Goal: Task Accomplishment & Management: Manage account settings

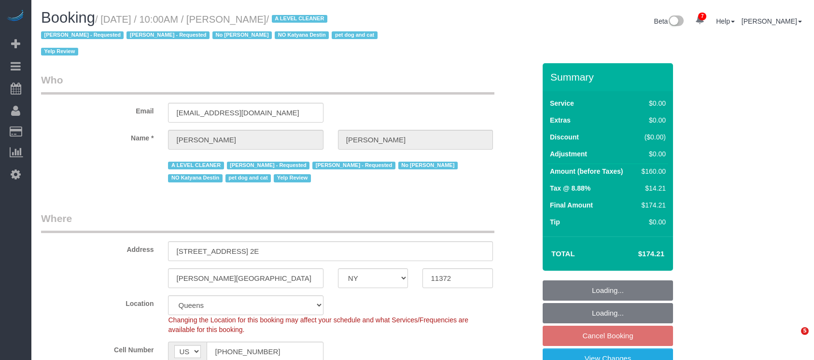
select select "NY"
select select "1"
select select "spot56"
select select "number:89"
select select "number:90"
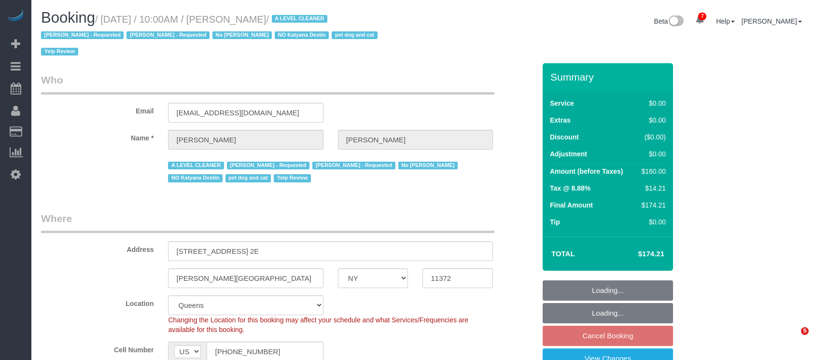
select select "number:13"
select select "number:5"
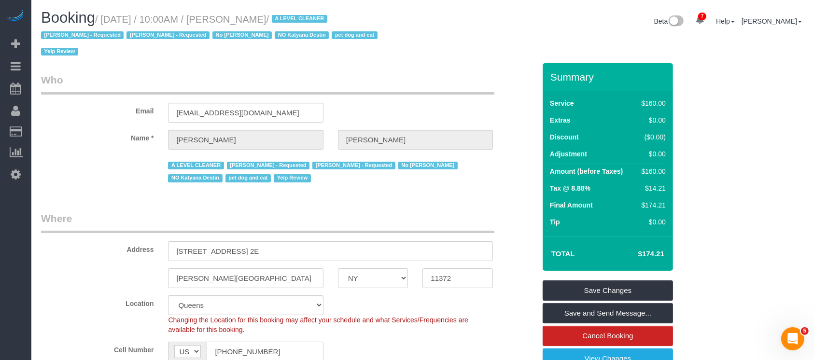
drag, startPoint x: 228, startPoint y: 332, endPoint x: 293, endPoint y: 325, distance: 64.6
click at [290, 342] on input "[PHONE_NUMBER]" at bounding box center [265, 352] width 116 height 20
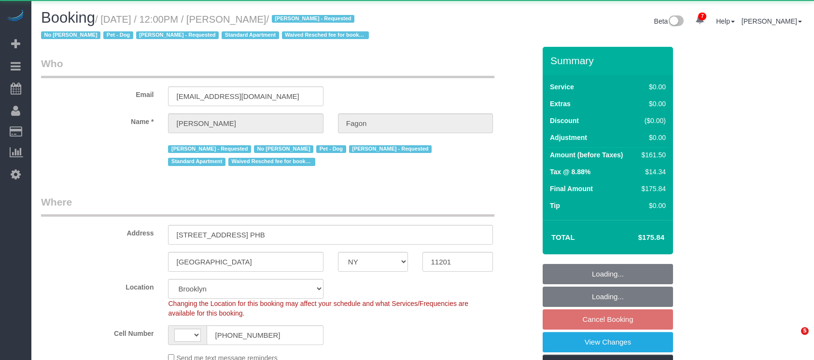
select select "NY"
select select "number:60"
select select "number:74"
select select "number:13"
select select "number:5"
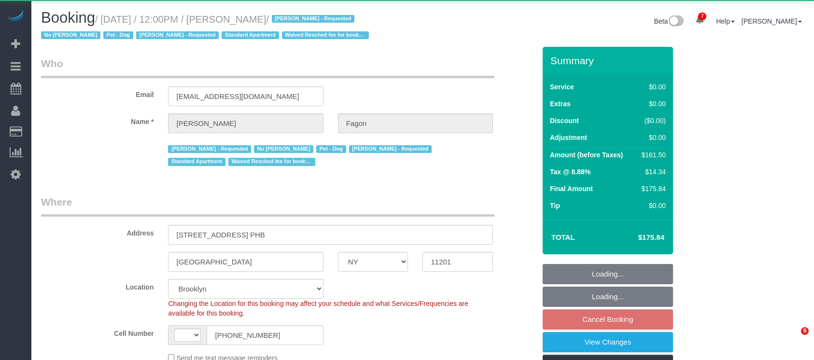
select select "string:US"
select select "string:stripe-pm_1N7MCH4VGloSiKo7X7U6WIVW"
select select "1"
select select "2"
select select "spot4"
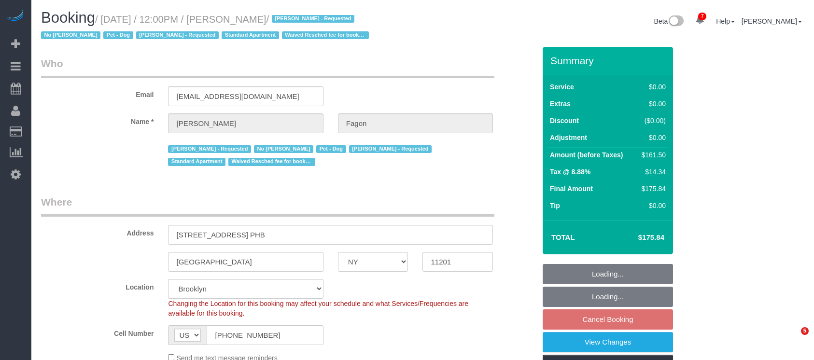
select select "object:1374"
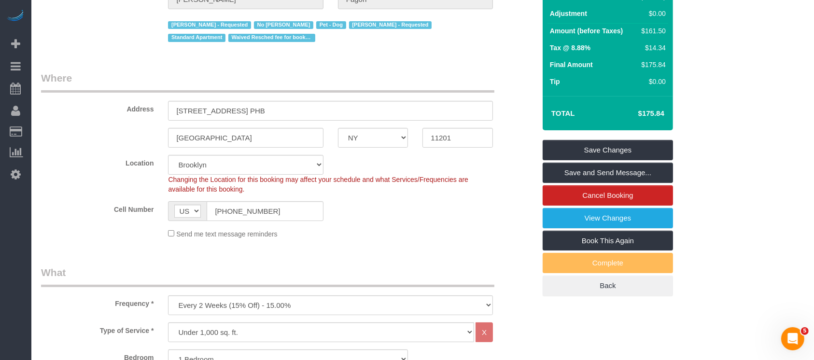
scroll to position [128, 0]
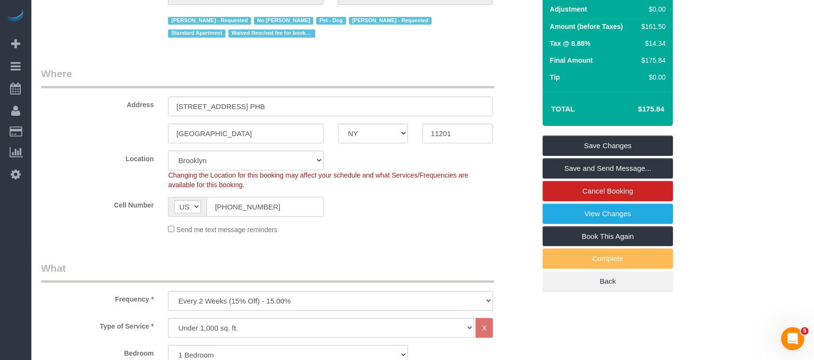
drag, startPoint x: 211, startPoint y: 203, endPoint x: 287, endPoint y: 203, distance: 76.3
click at [287, 203] on input "(202) 250-1225" at bounding box center [265, 207] width 116 height 20
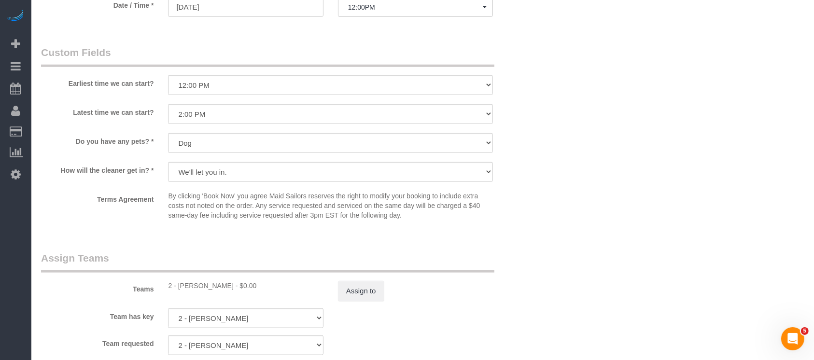
scroll to position [1159, 0]
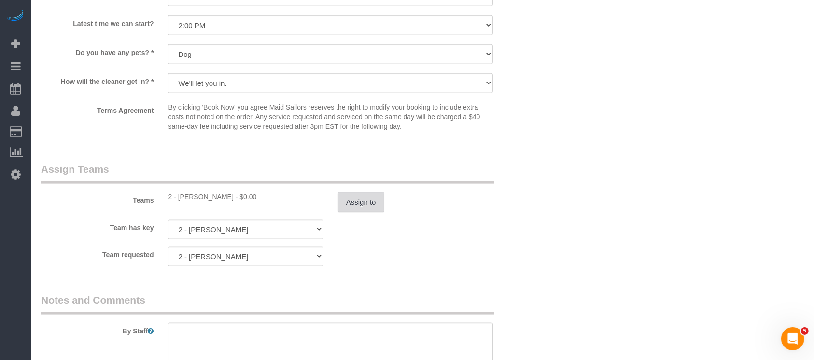
click at [352, 204] on button "Assign to" at bounding box center [361, 202] width 46 height 20
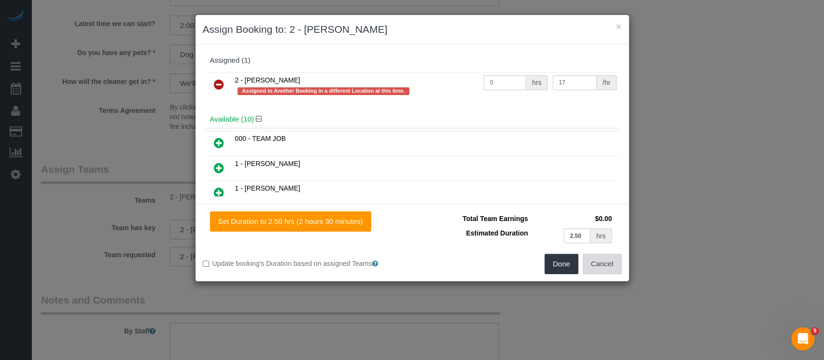
drag, startPoint x: 607, startPoint y: 267, endPoint x: 521, endPoint y: 216, distance: 99.6
click at [607, 268] on button "Cancel" at bounding box center [602, 264] width 39 height 20
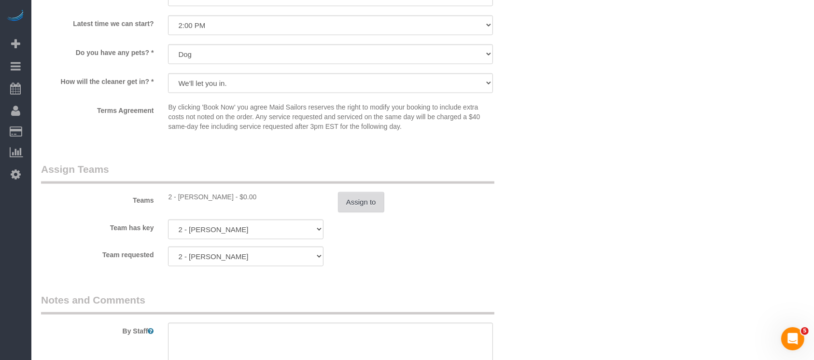
scroll to position [966, 0]
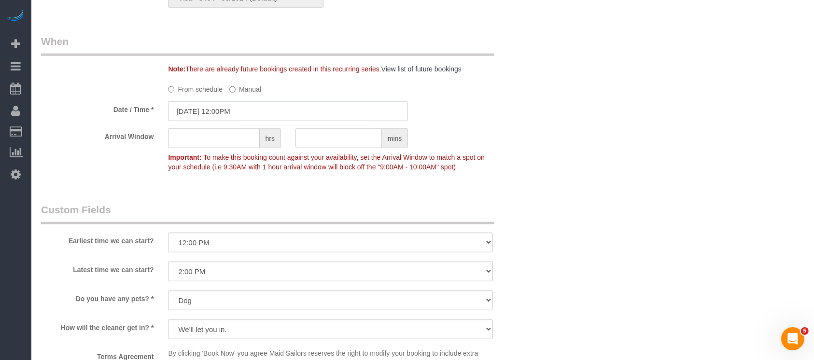
click at [225, 114] on input "08/31/2025 12:00PM" at bounding box center [288, 111] width 240 height 20
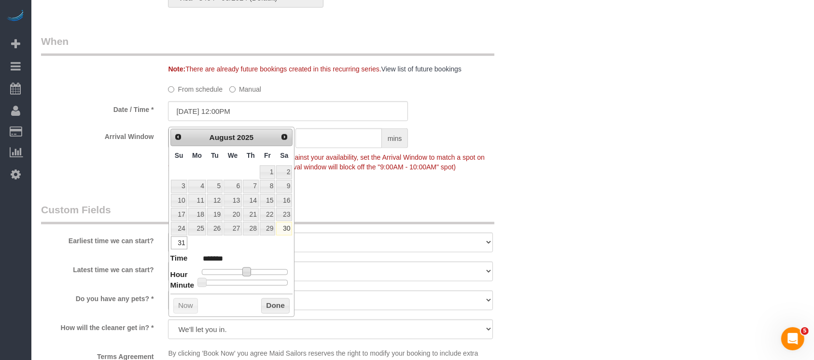
click at [245, 272] on span at bounding box center [246, 272] width 9 height 9
type input "08/31/2025 1:00PM"
type input "******"
type input "08/31/2025 1:30PM"
type input "******"
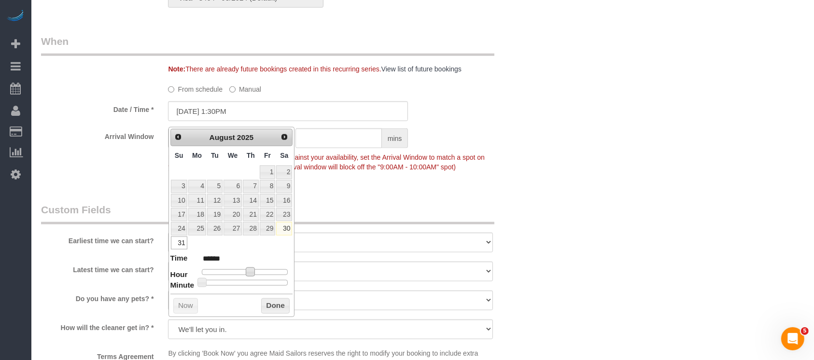
click at [249, 284] on div at bounding box center [245, 283] width 86 height 6
click at [267, 302] on button "Done" at bounding box center [275, 305] width 28 height 15
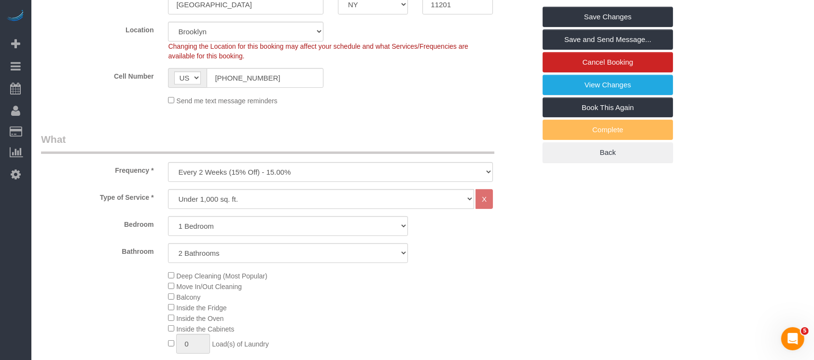
scroll to position [0, 0]
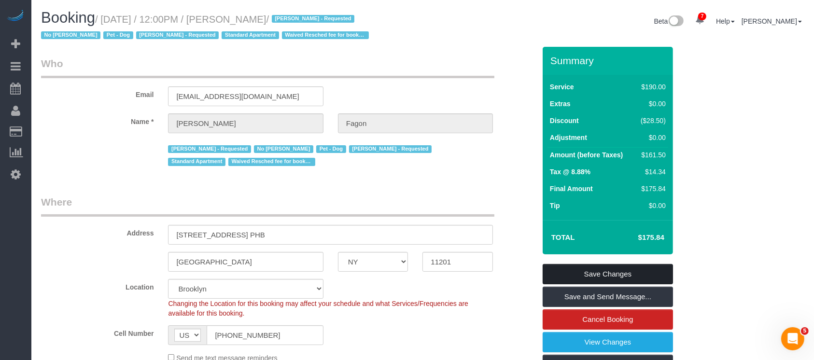
click at [599, 269] on link "Save Changes" at bounding box center [608, 274] width 130 height 20
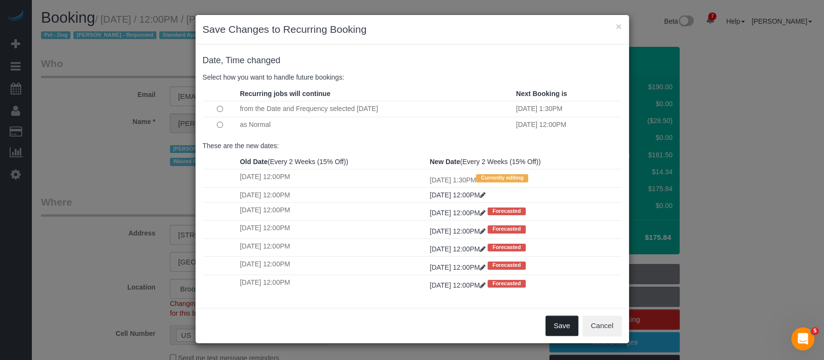
click at [553, 320] on button "Save" at bounding box center [562, 326] width 33 height 20
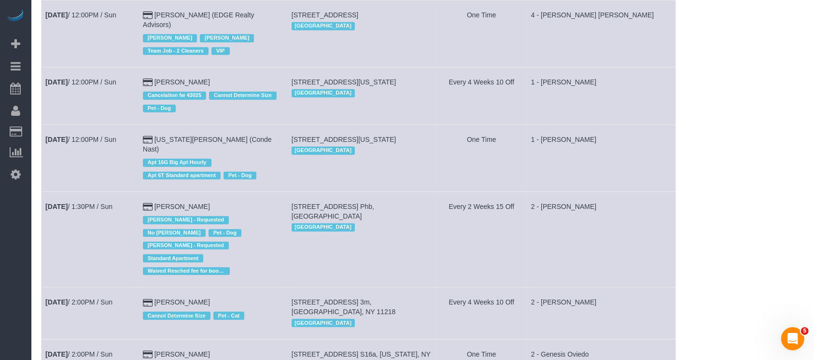
scroll to position [837, 0]
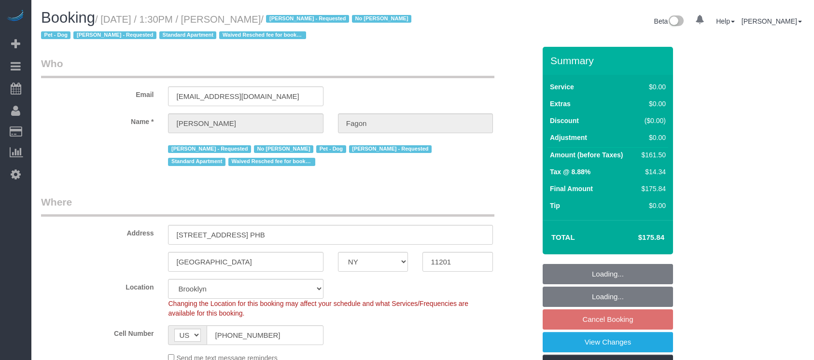
select select "NY"
select select "string:stripe-pm_1N7MCH4VGloSiKo7X7U6WIVW"
select select "number:60"
select select "number:74"
select select "number:13"
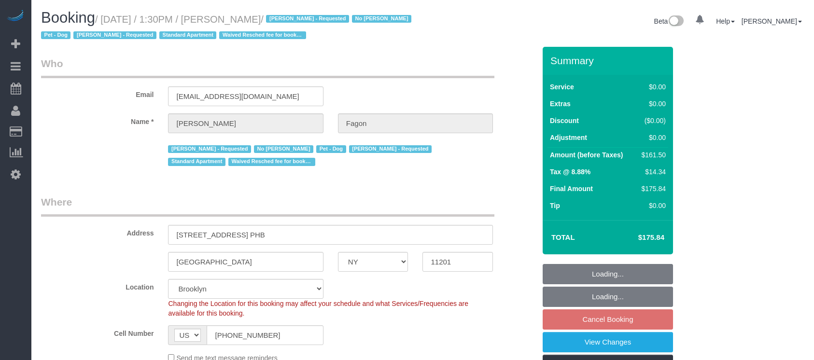
select select "number:5"
select select "object:1347"
select select "1"
select select "2"
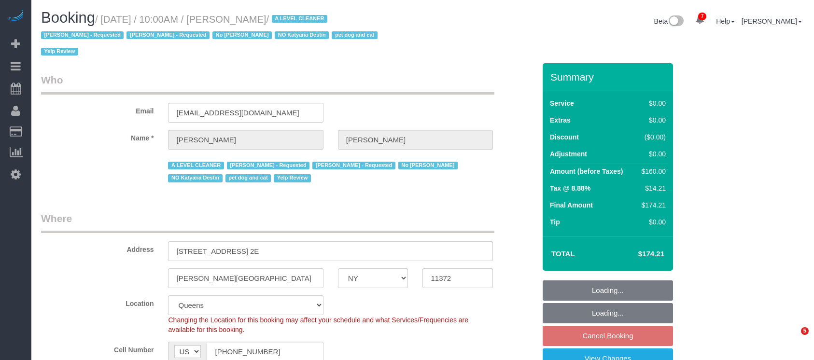
select select "NY"
select select "string:stripe-pm_1NWF5f4VGloSiKo7pwJFIISU"
select select "object:1355"
select select "spot2"
select select "number:89"
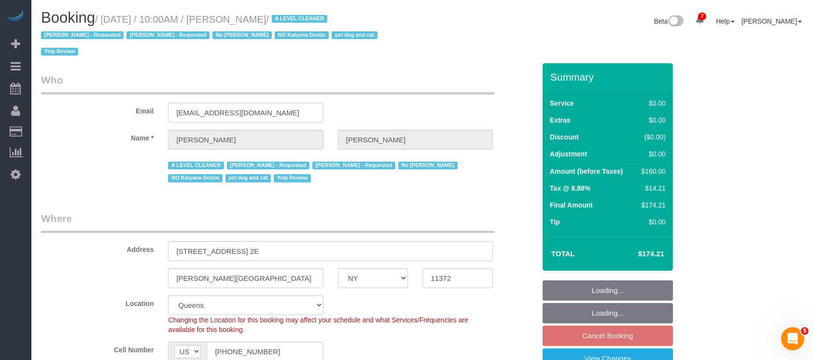
select select "number:90"
select select "number:13"
select select "number:5"
select select "1"
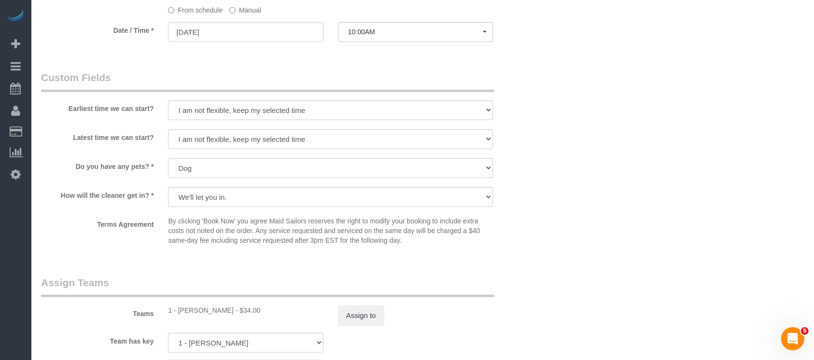
scroll to position [966, 0]
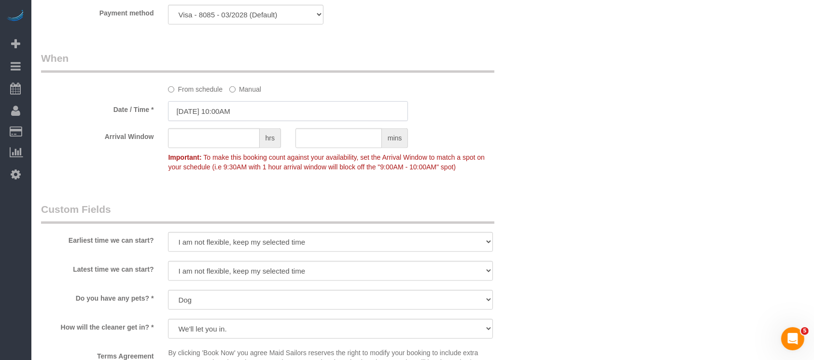
click at [203, 102] on input "08/31/2025 10:00AM" at bounding box center [288, 111] width 240 height 20
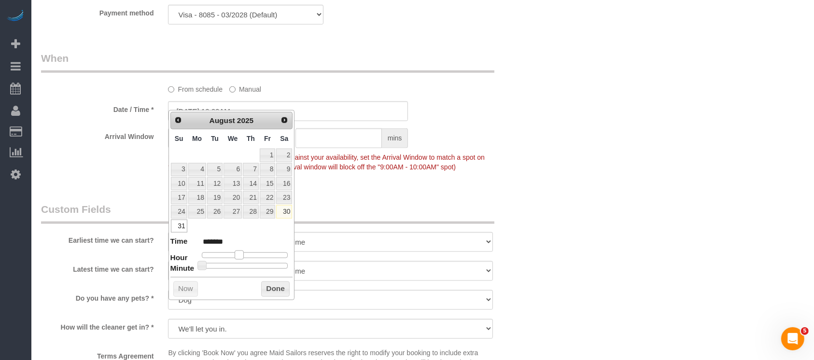
click at [236, 254] on span at bounding box center [239, 255] width 9 height 9
click at [238, 253] on span at bounding box center [239, 255] width 9 height 9
type input "08/31/2025 11:00AM"
type input "*******"
click at [272, 285] on button "Done" at bounding box center [275, 289] width 28 height 15
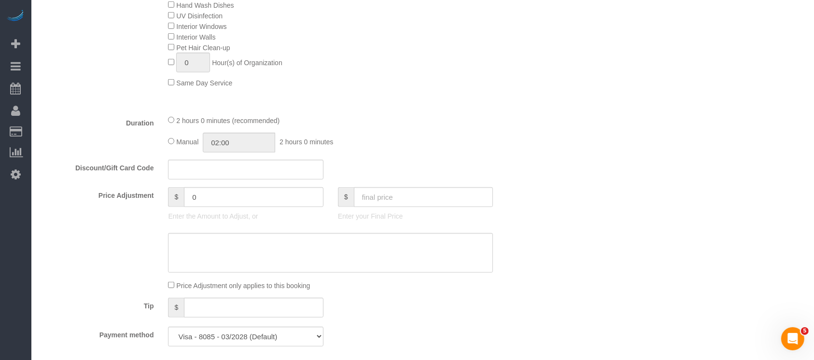
scroll to position [0, 0]
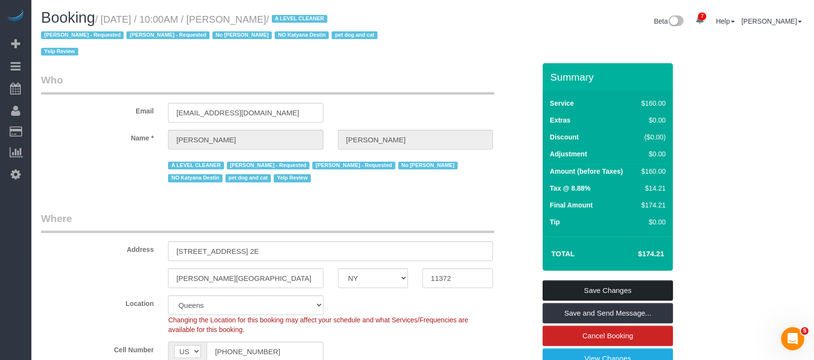
drag, startPoint x: 630, startPoint y: 269, endPoint x: 609, endPoint y: 269, distance: 20.8
click at [629, 281] on link "Save Changes" at bounding box center [608, 291] width 130 height 20
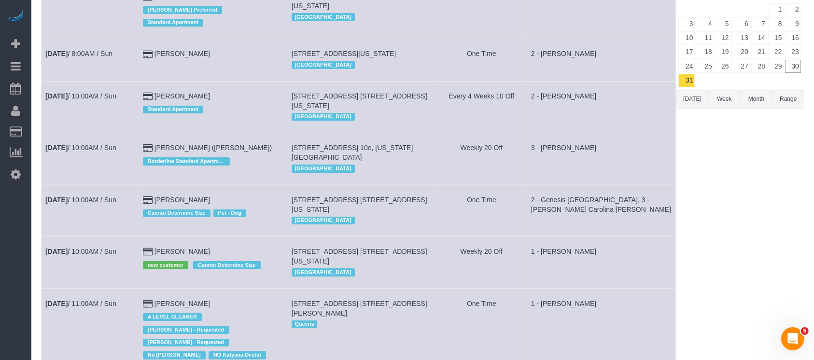
scroll to position [257, 0]
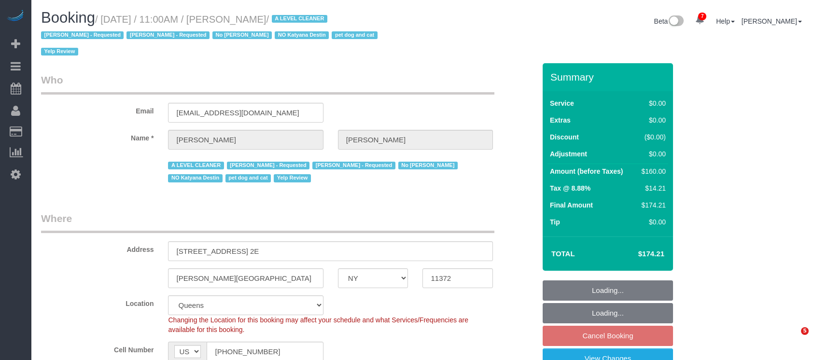
select select "NY"
select select "1"
select select "spot3"
select select "number:89"
select select "number:90"
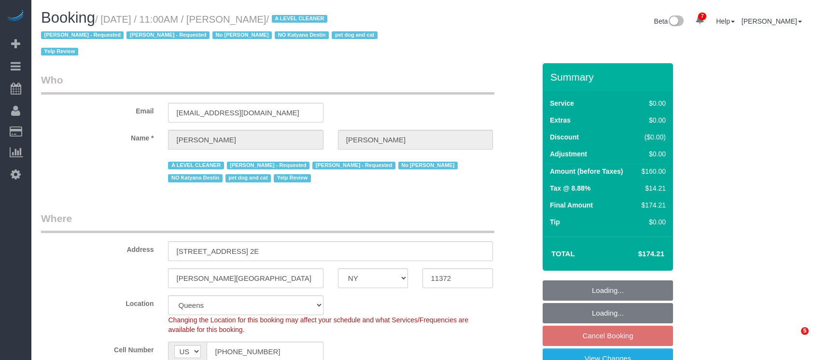
select select "number:13"
select select "number:5"
